Goal: Information Seeking & Learning: Learn about a topic

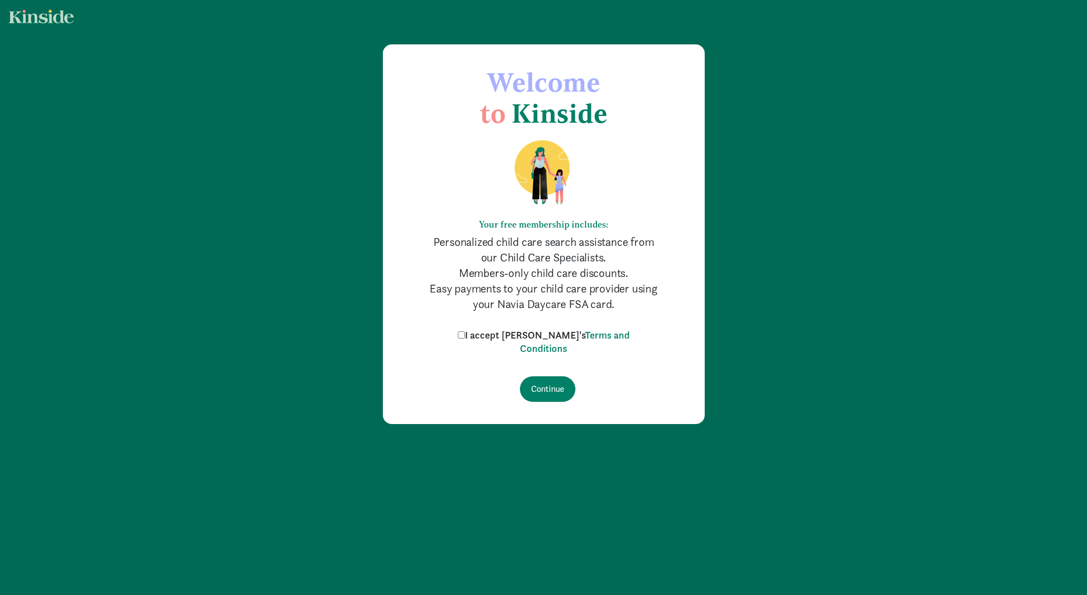
click at [490, 334] on label "I accept [PERSON_NAME]'s Terms and Conditions" at bounding box center [544, 342] width 178 height 27
click at [465, 334] on input "I accept [PERSON_NAME]'s Terms and Conditions" at bounding box center [461, 334] width 7 height 7
checkbox input "true"
click at [539, 384] on input "Continue" at bounding box center [548, 389] width 56 height 26
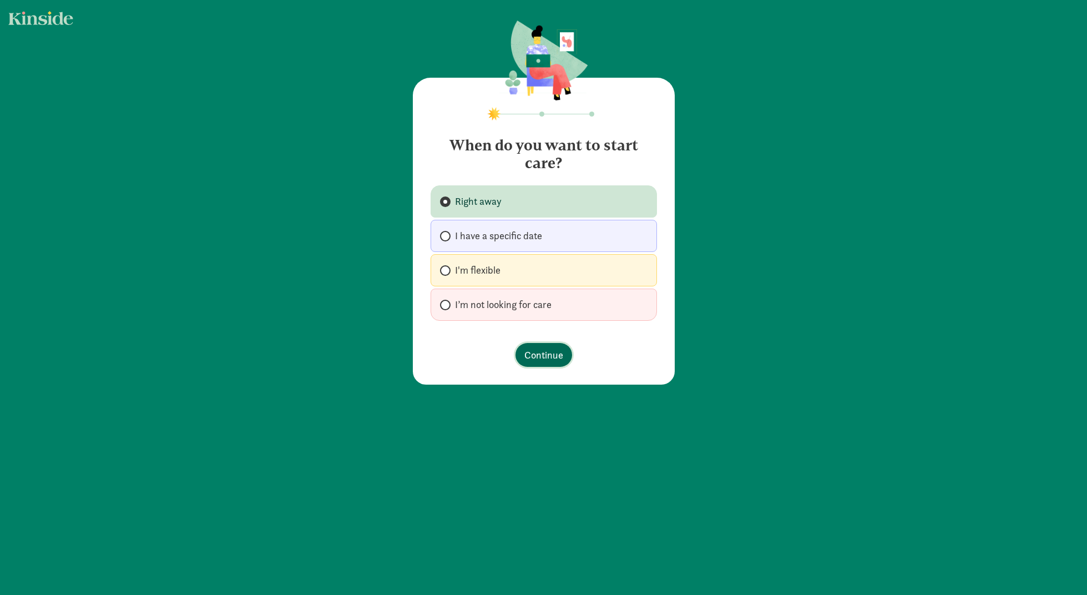
click at [534, 362] on span "Continue" at bounding box center [543, 354] width 39 height 15
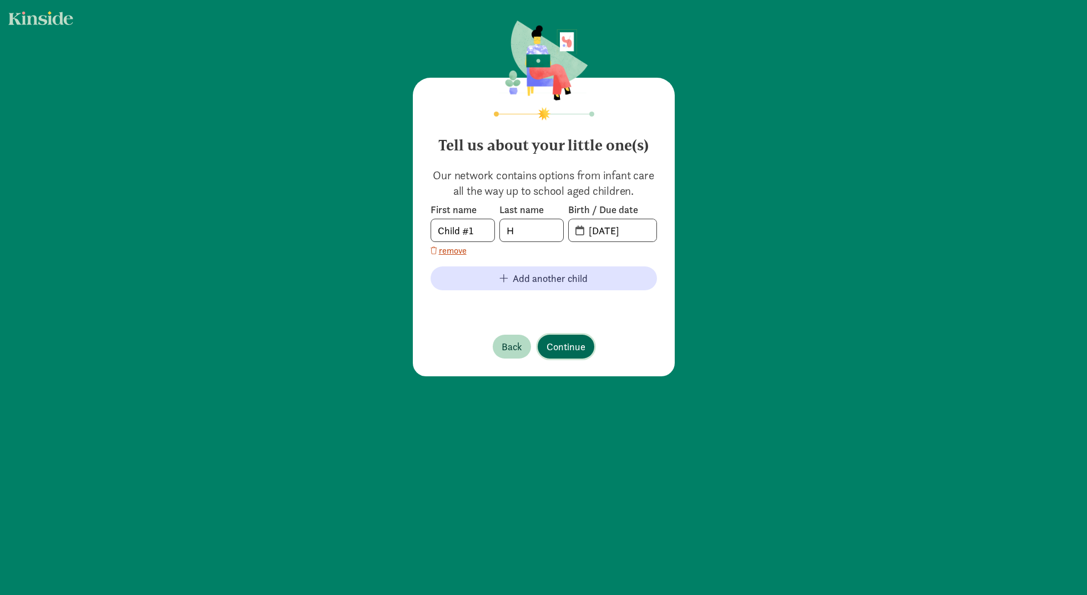
click at [578, 351] on span "Continue" at bounding box center [566, 346] width 39 height 15
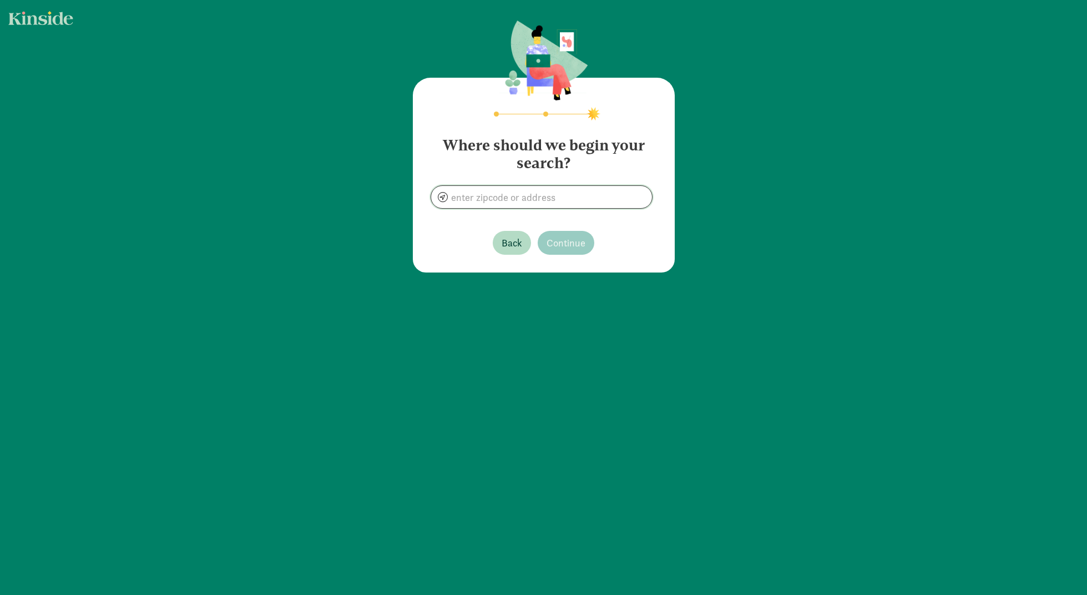
click at [568, 198] on input at bounding box center [541, 197] width 221 height 22
type input "９４４０３"
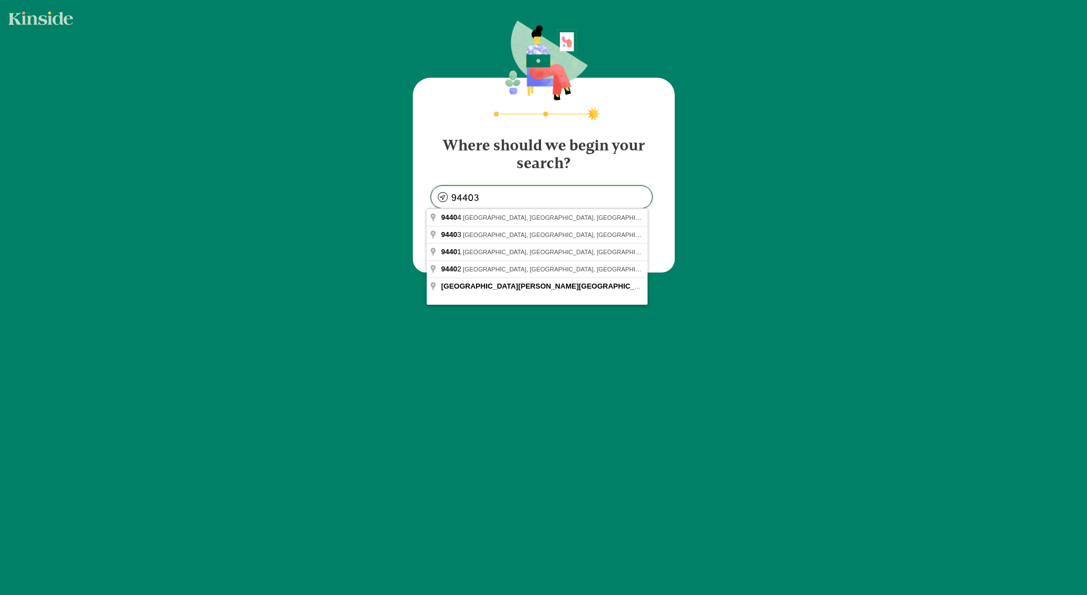
type input "San Mateo, CA 94403, USA"
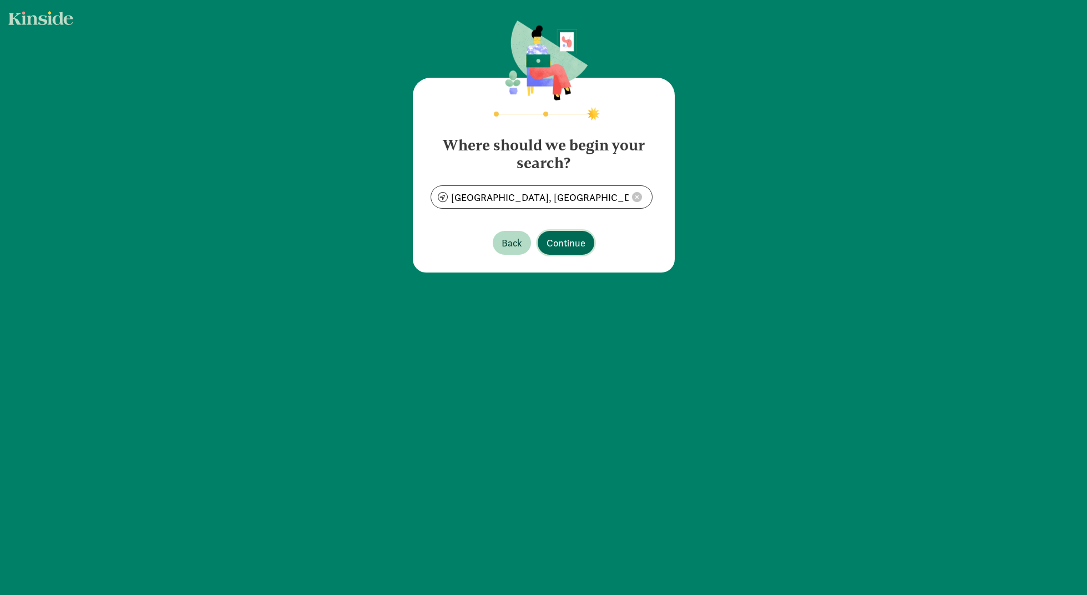
click at [558, 244] on span "Continue" at bounding box center [566, 242] width 39 height 15
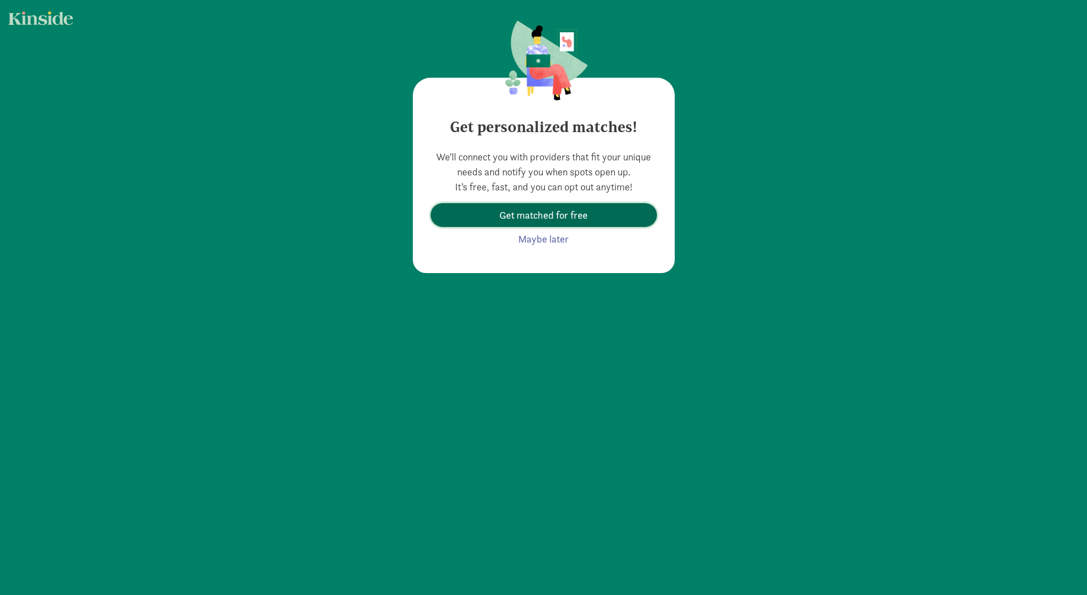
click at [551, 213] on span "Get matched for free" at bounding box center [544, 215] width 88 height 15
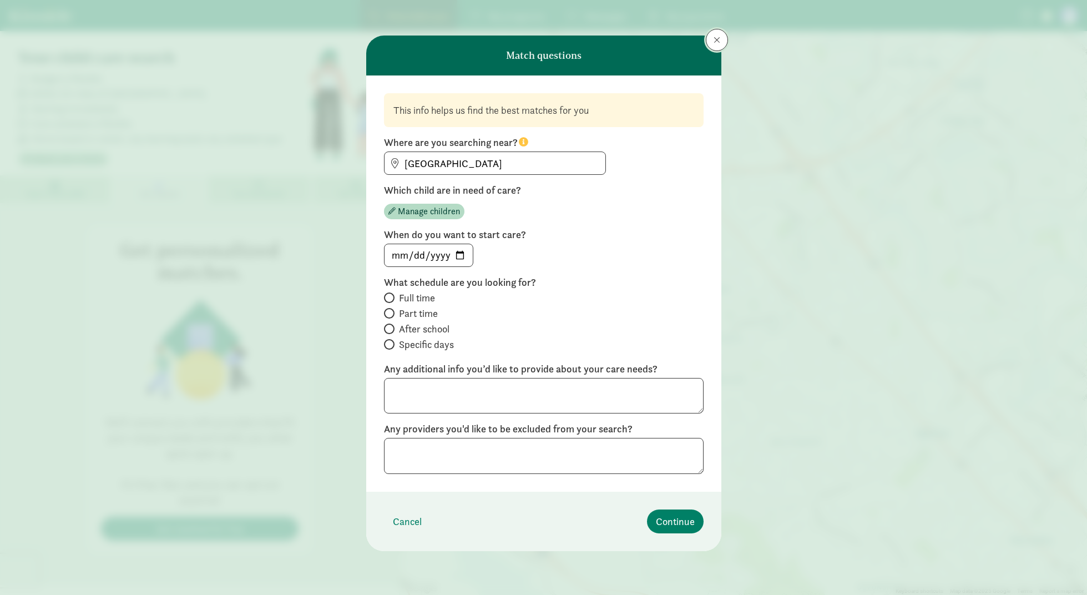
click at [723, 47] on button at bounding box center [717, 40] width 22 height 22
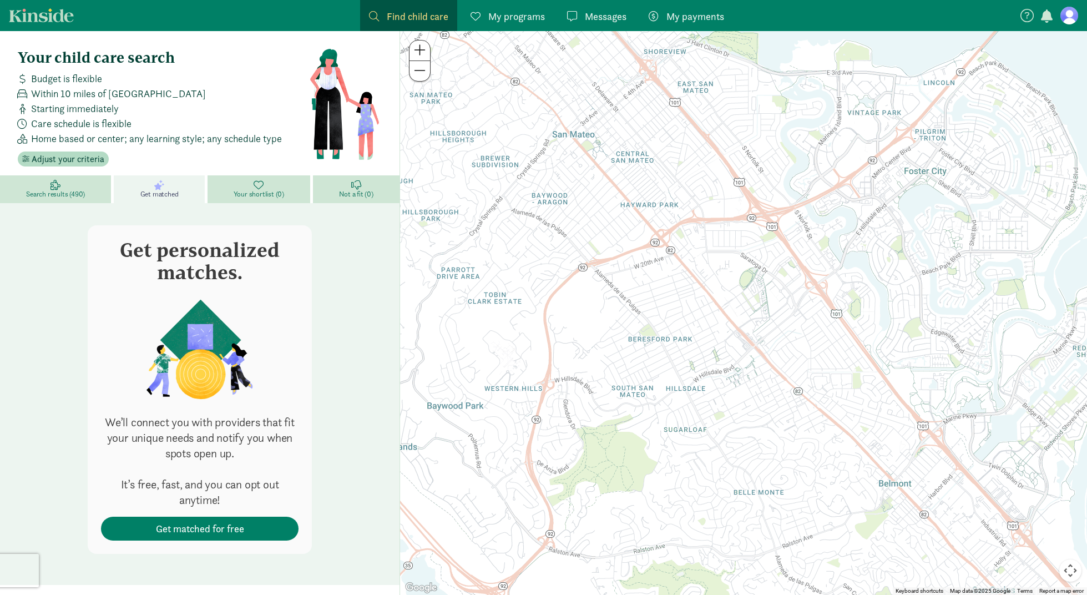
drag, startPoint x: 872, startPoint y: 261, endPoint x: 668, endPoint y: 346, distance: 221.4
click at [668, 346] on div at bounding box center [743, 313] width 687 height 564
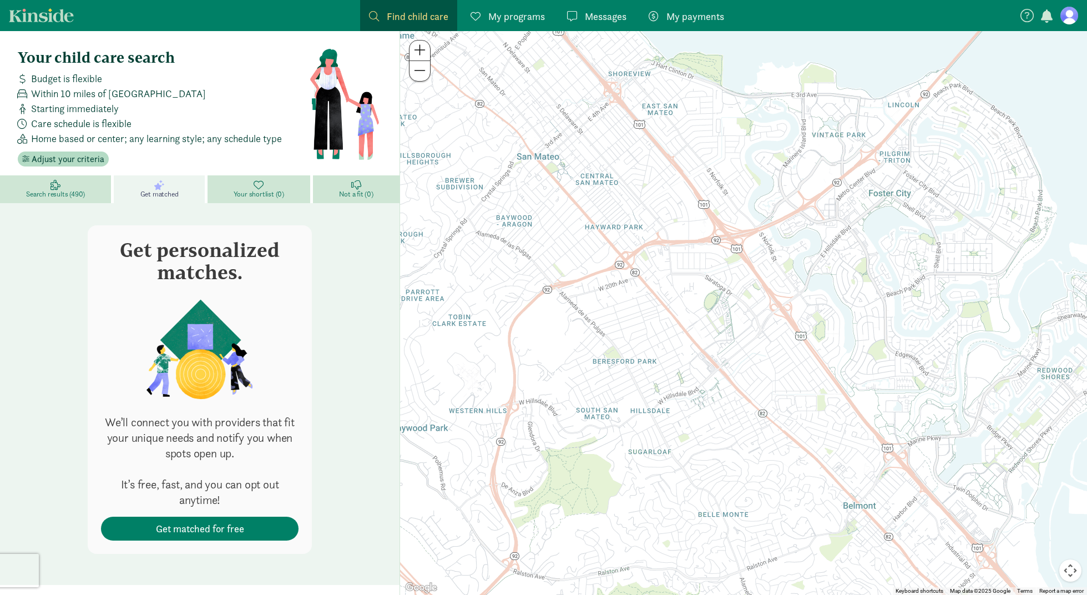
drag, startPoint x: 825, startPoint y: 250, endPoint x: 787, endPoint y: 279, distance: 48.0
click at [788, 279] on div at bounding box center [743, 313] width 687 height 564
